Goal: Find specific page/section: Find specific page/section

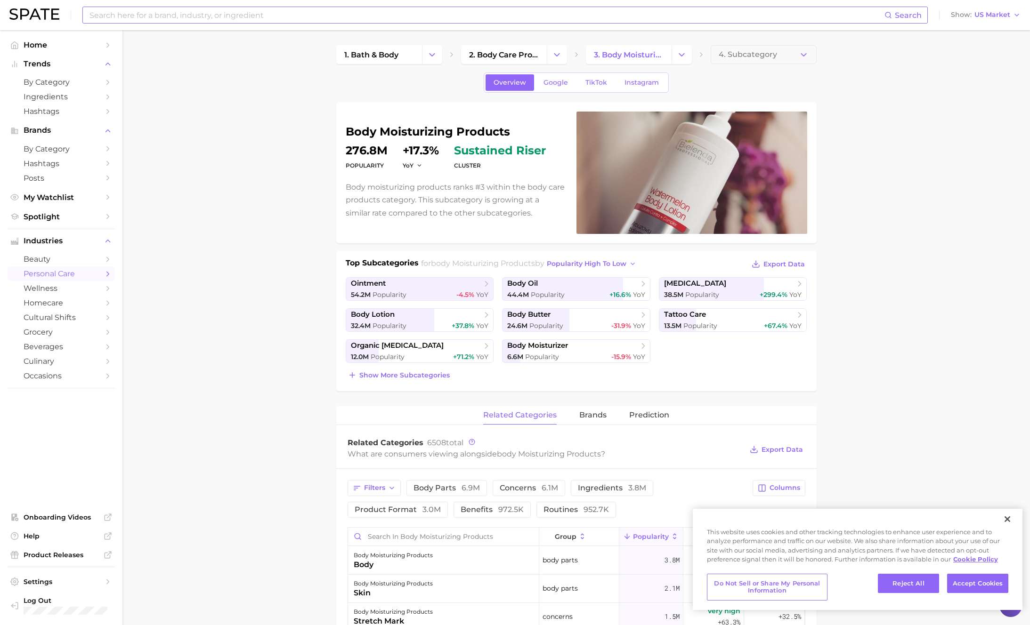
click at [185, 10] on input at bounding box center [487, 15] width 796 height 16
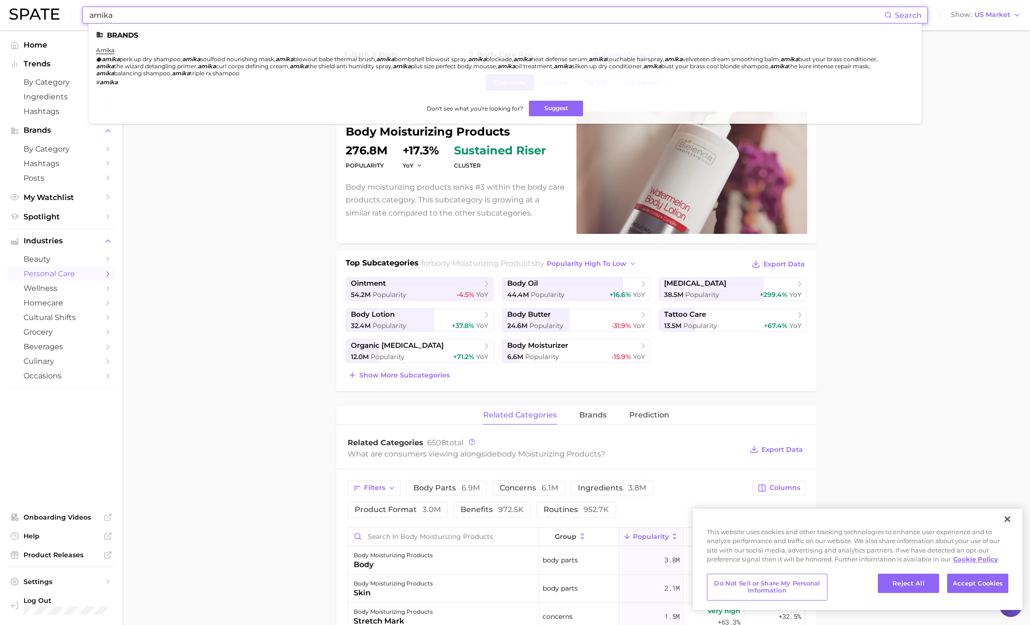
type input "amika"
click at [512, 60] on span "blockade" at bounding box center [499, 59] width 26 height 7
click at [111, 49] on link "amika" at bounding box center [105, 50] width 18 height 7
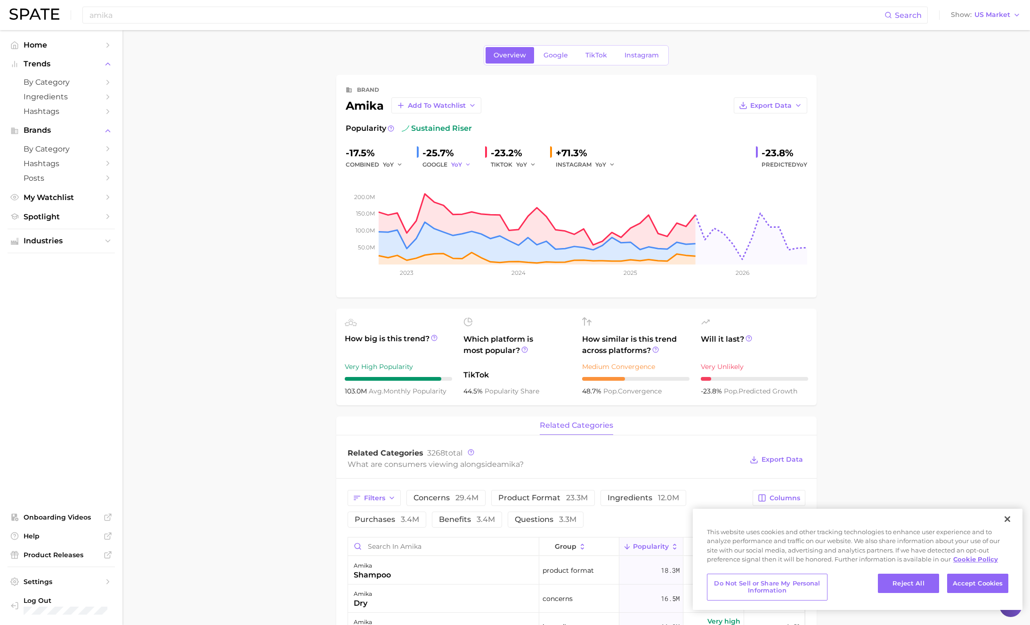
click at [470, 165] on icon "button" at bounding box center [468, 165] width 7 height 7
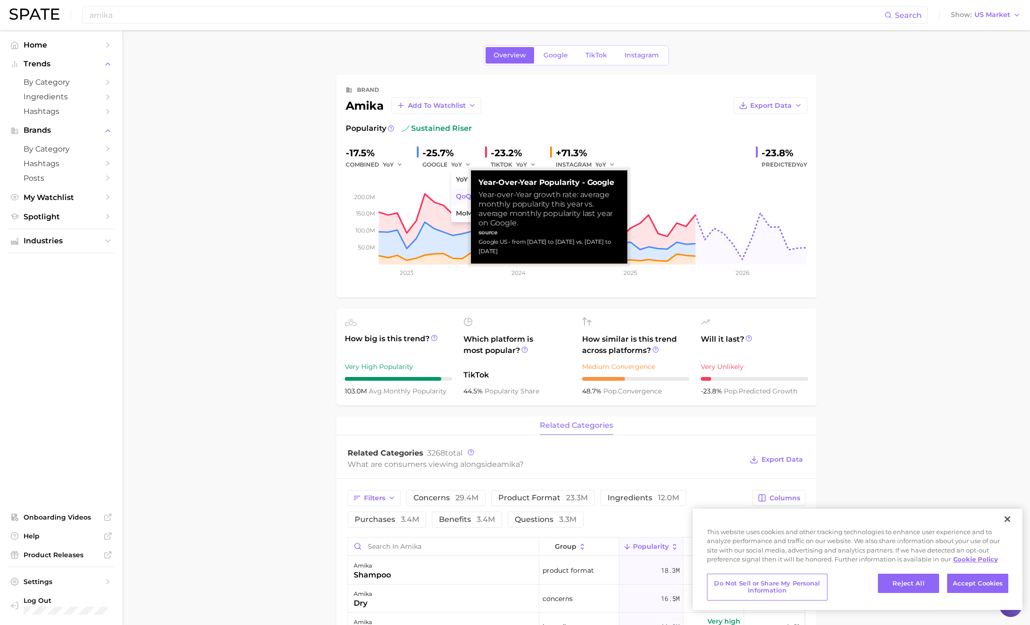
click at [462, 197] on span "QoQ" at bounding box center [464, 197] width 16 height 8
